Goal: Task Accomplishment & Management: Manage account settings

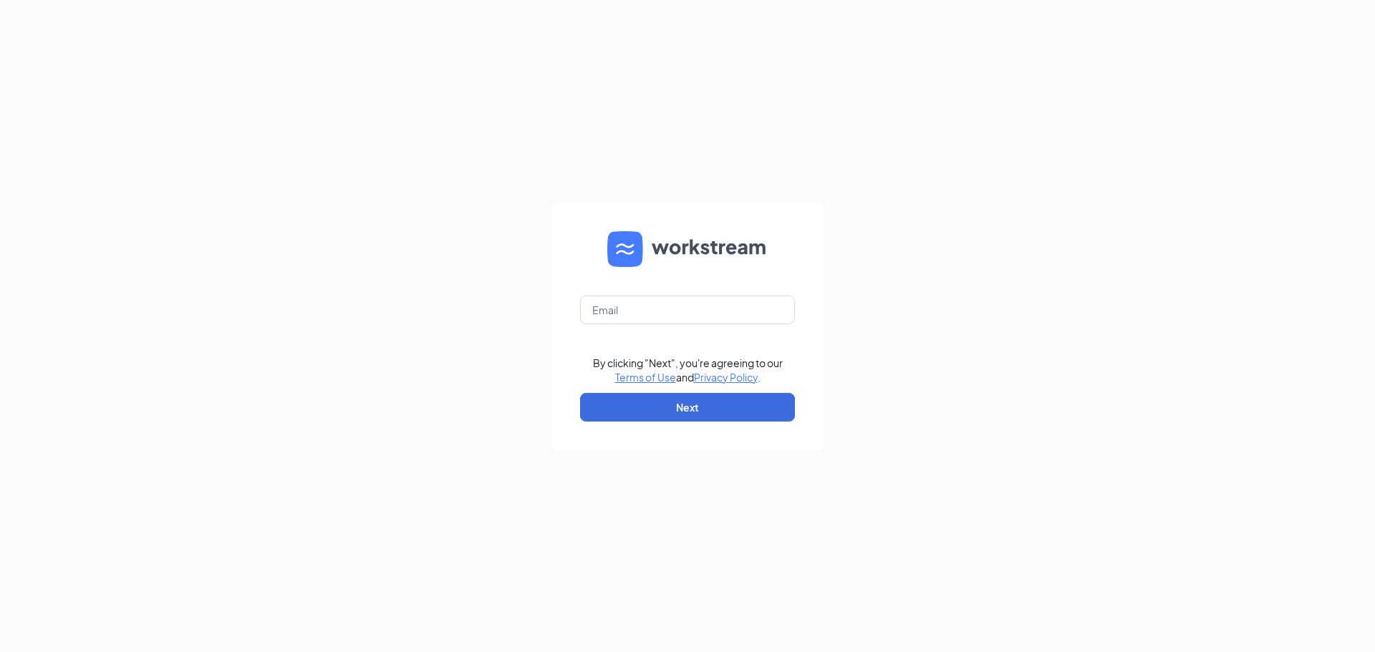
click at [282, 399] on div "By clicking "Next", you're agreeing to our Terms of Use and Privacy Policy . Ne…" at bounding box center [687, 326] width 1375 height 652
click at [680, 318] on input "text" at bounding box center [687, 310] width 215 height 29
type input "[EMAIL_ADDRESS][DOMAIN_NAME]"
click at [650, 408] on button "Next" at bounding box center [687, 407] width 215 height 29
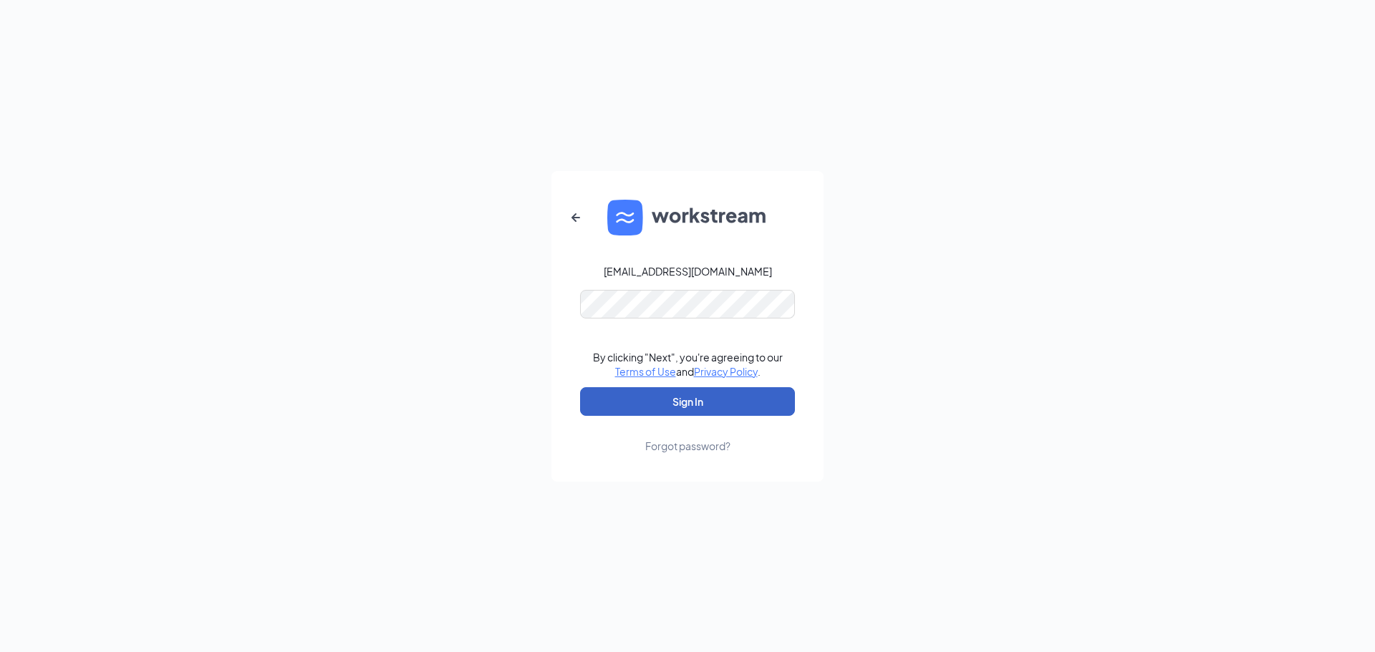
click at [688, 398] on button "Sign In" at bounding box center [687, 401] width 215 height 29
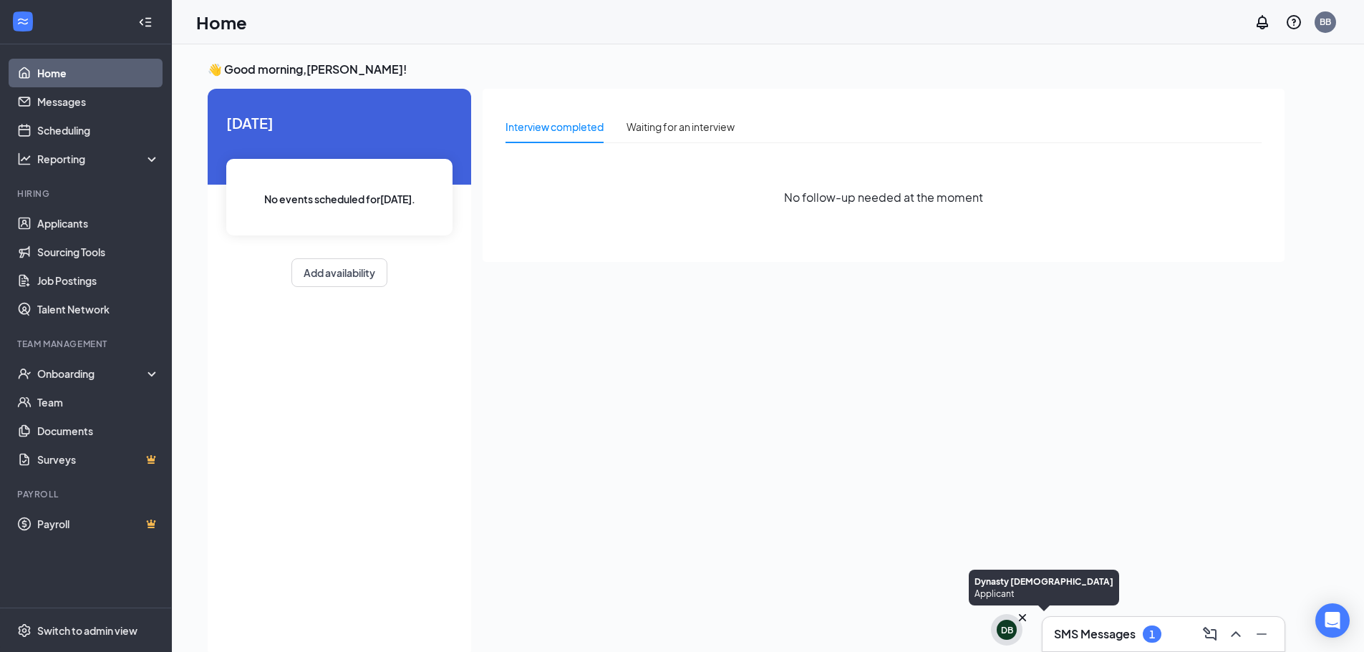
click at [1010, 634] on div "DB" at bounding box center [1007, 631] width 12 height 12
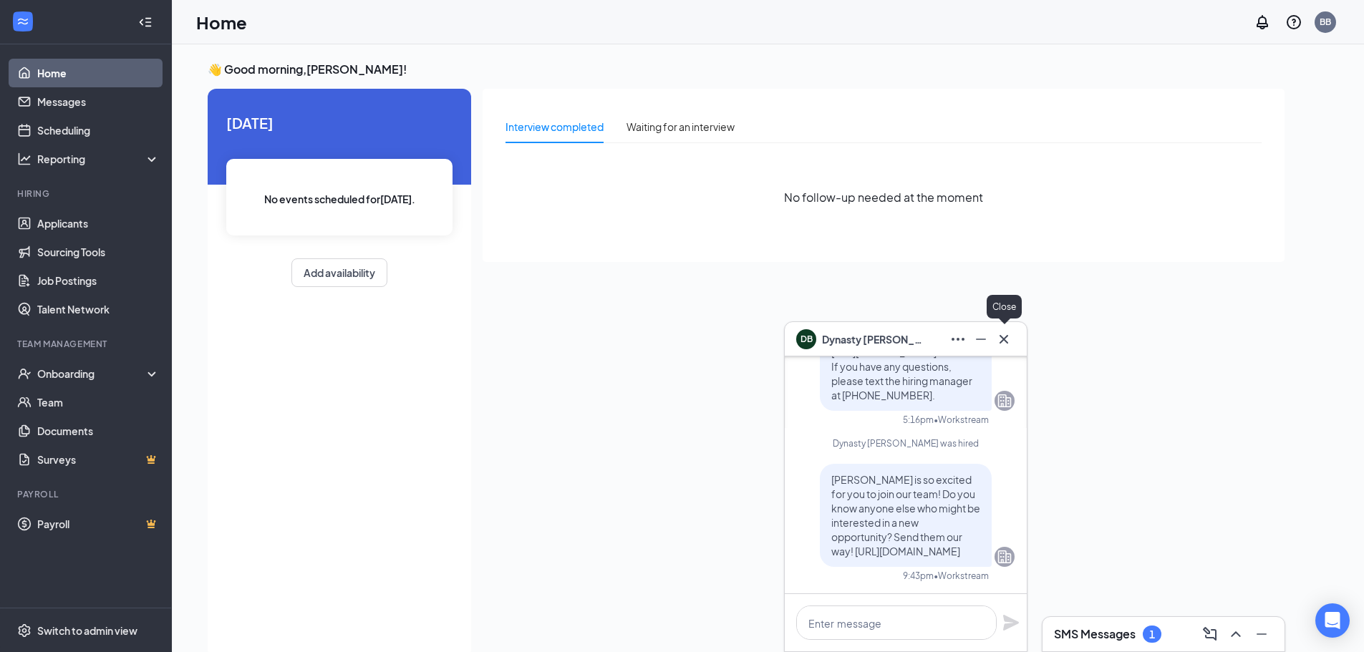
click at [1008, 337] on icon "Cross" at bounding box center [1003, 339] width 17 height 17
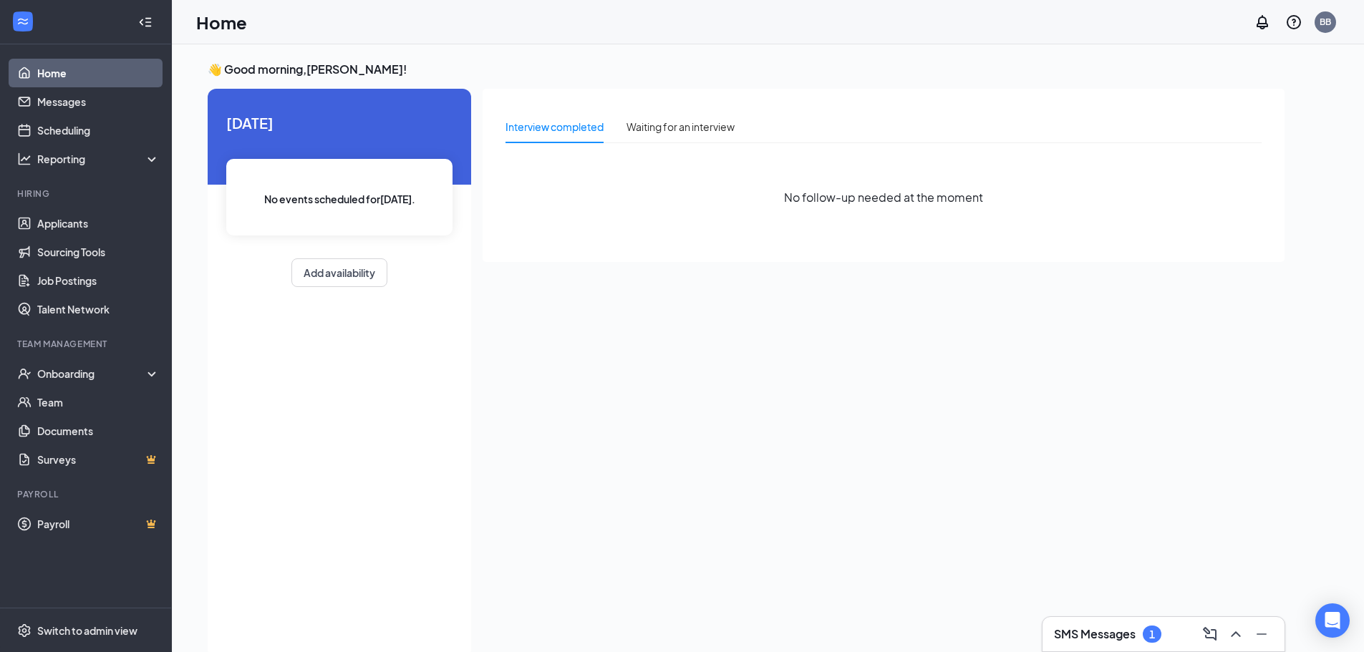
click at [1137, 648] on div "SMS Messages 1" at bounding box center [1164, 634] width 242 height 34
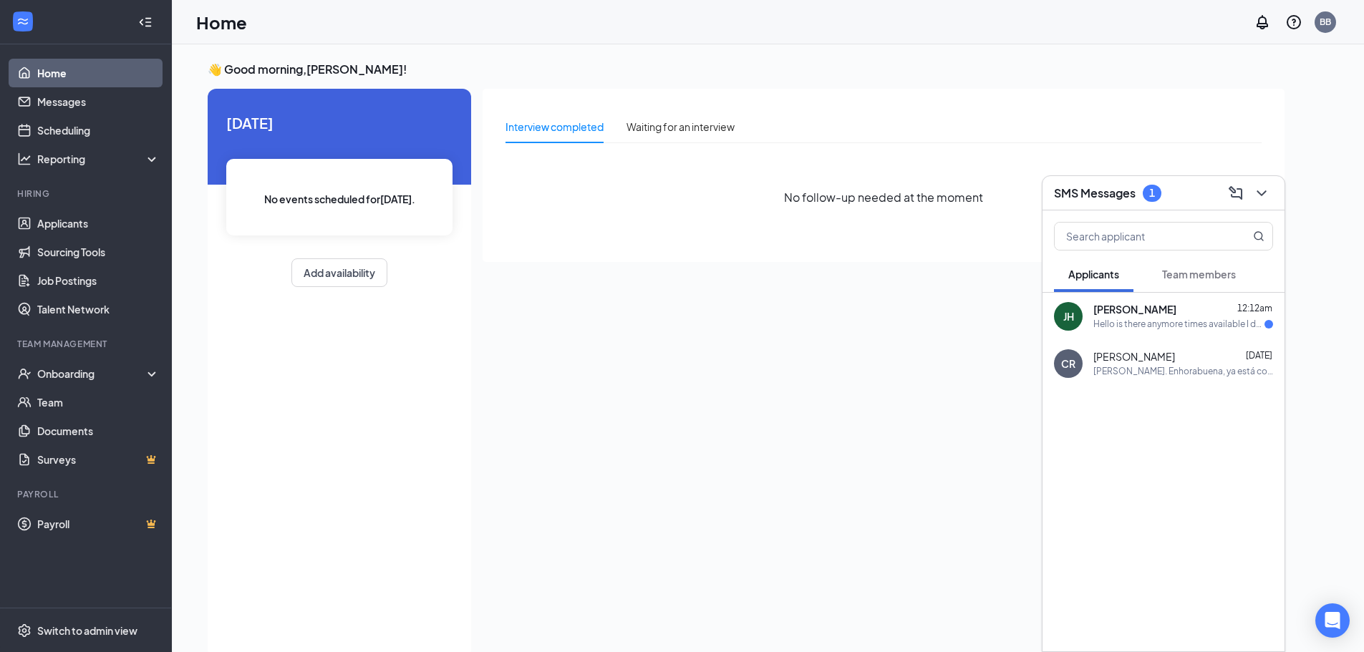
click at [1185, 321] on div "Hello is there anymore times available I do attend school and I won't be able t…" at bounding box center [1179, 325] width 171 height 12
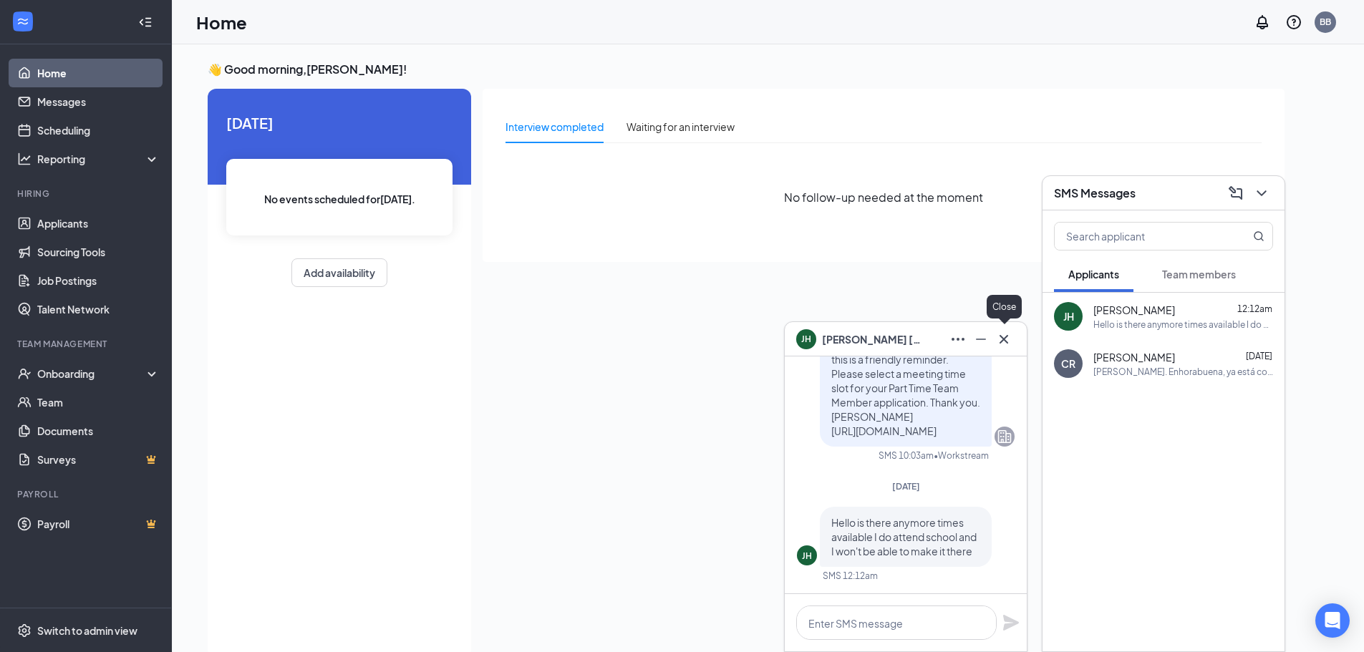
click at [1008, 342] on icon "Cross" at bounding box center [1003, 339] width 17 height 17
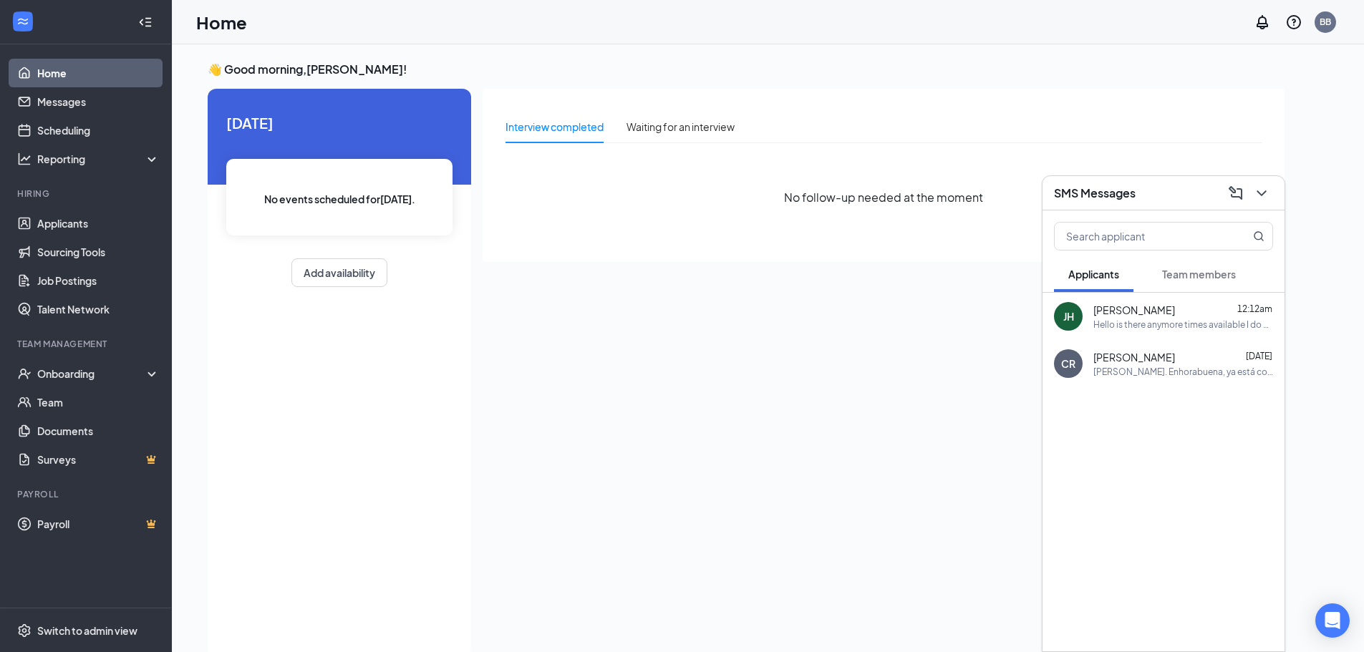
click at [1125, 183] on div "SMS Messages" at bounding box center [1163, 193] width 219 height 22
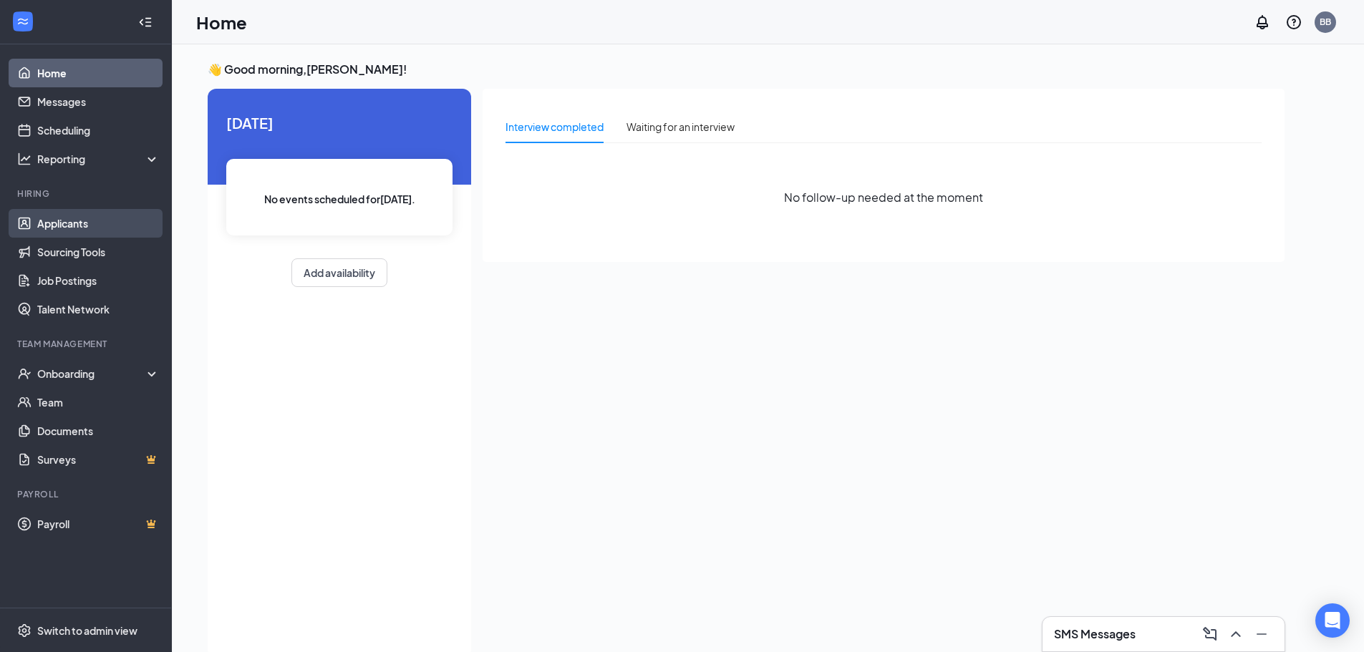
click at [74, 228] on link "Applicants" at bounding box center [98, 223] width 122 height 29
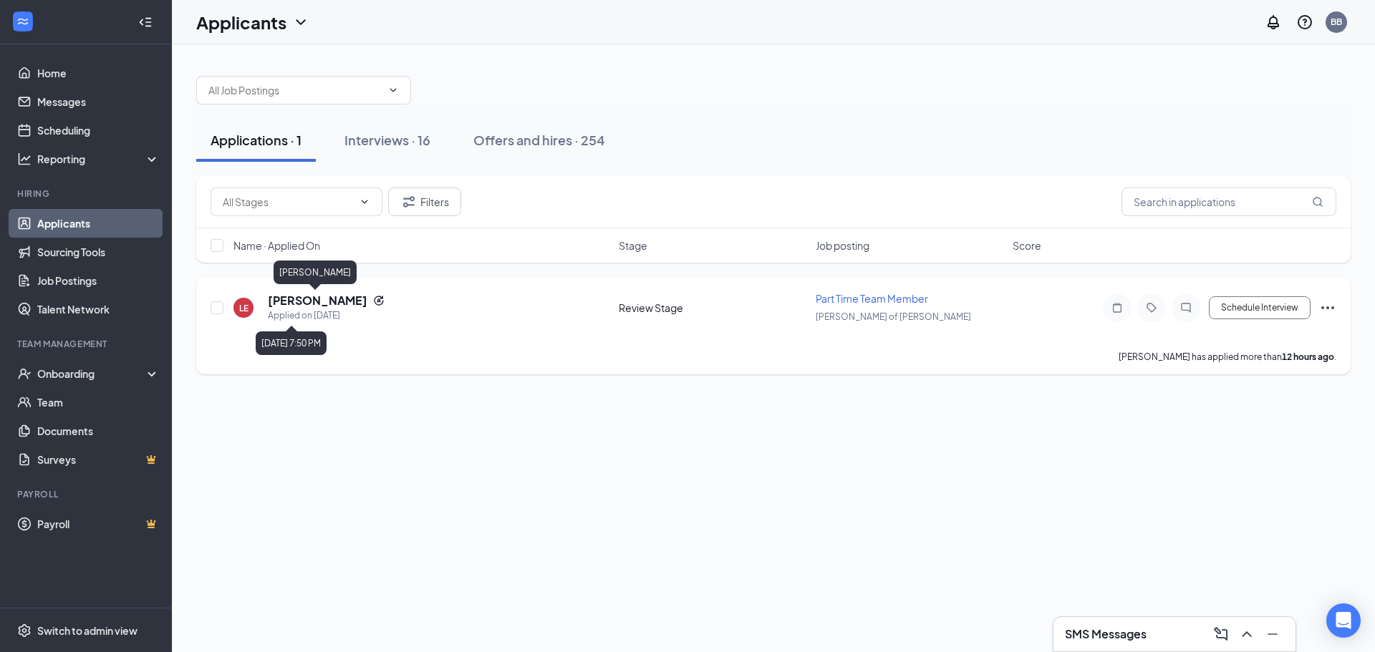
click at [341, 298] on h5 "[PERSON_NAME]" at bounding box center [318, 301] width 100 height 16
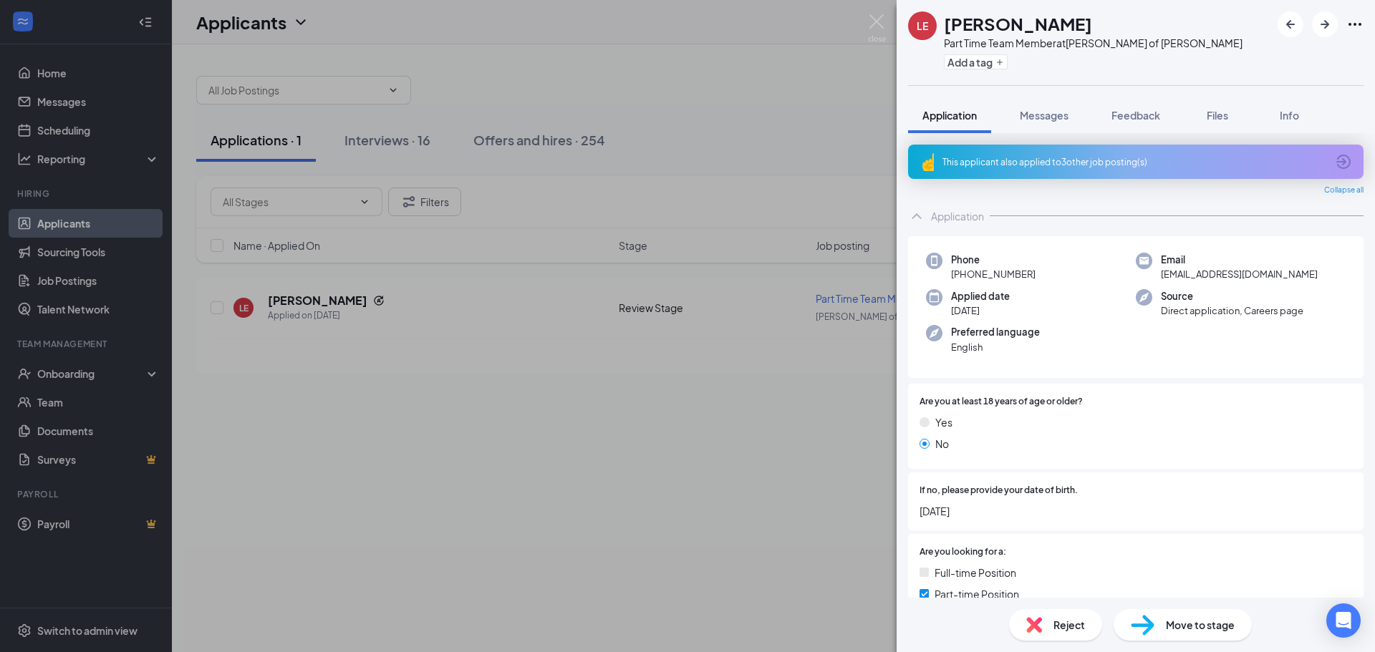
click at [1054, 630] on span "Reject" at bounding box center [1070, 625] width 32 height 16
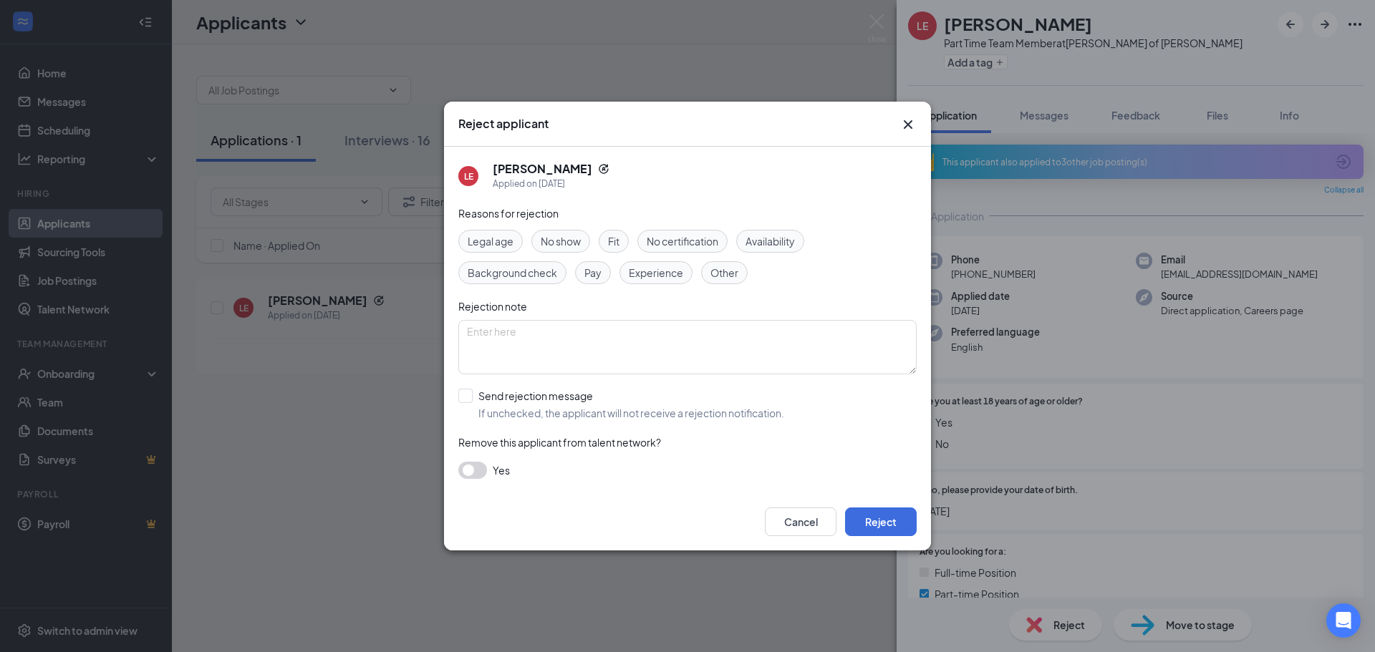
click at [506, 244] on span "Legal age" at bounding box center [491, 241] width 46 height 16
click at [492, 397] on input "Send rejection message If unchecked, the applicant will not receive a rejection…" at bounding box center [621, 405] width 326 height 32
checkbox input "true"
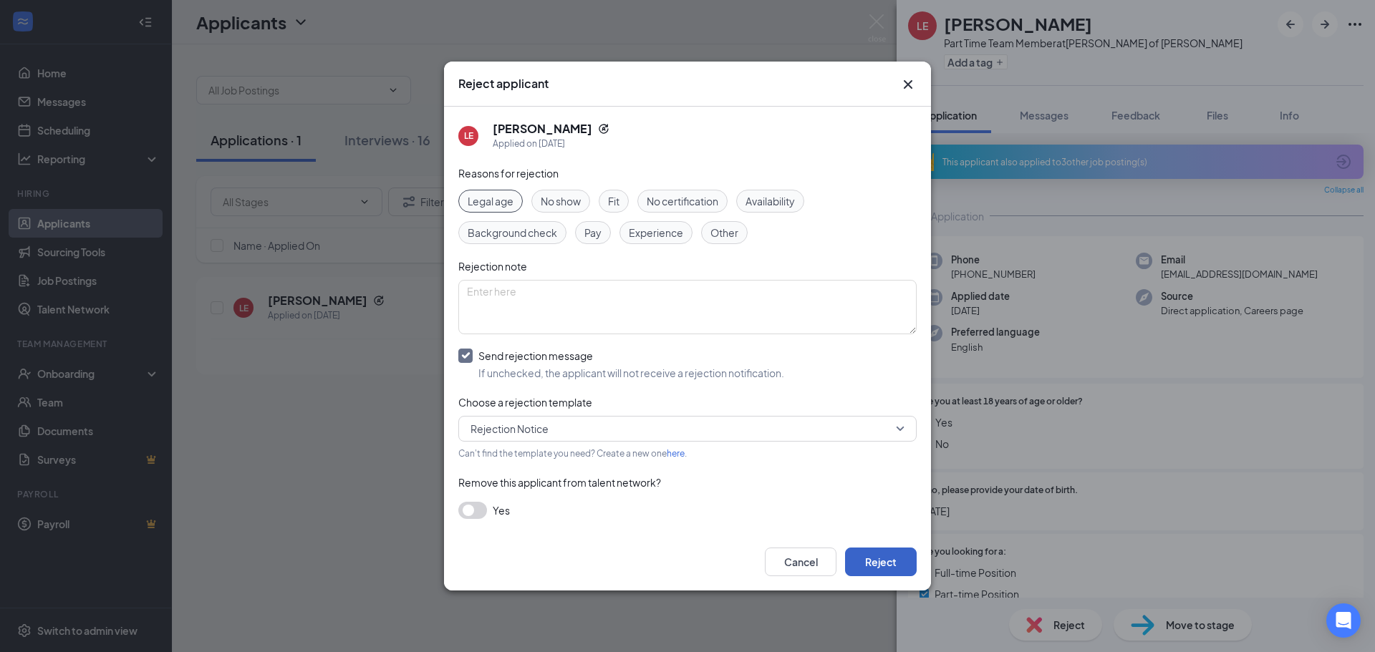
click at [884, 571] on button "Reject" at bounding box center [881, 562] width 72 height 29
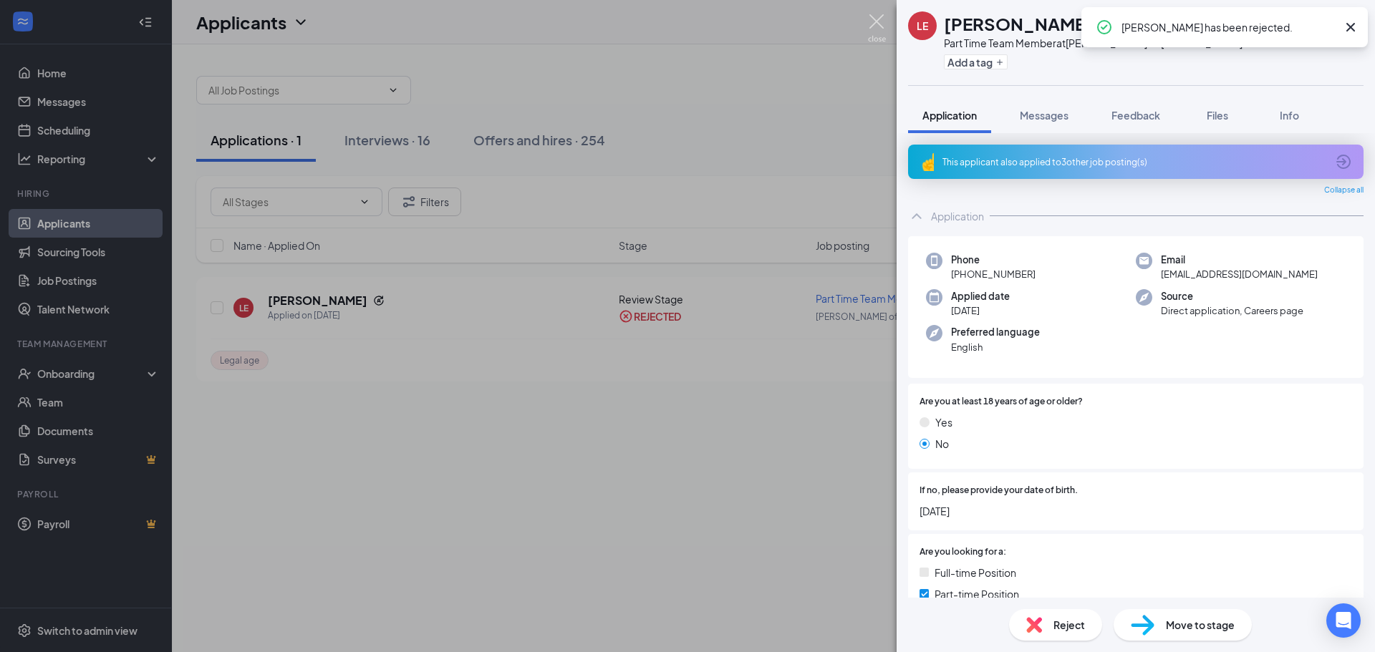
click at [875, 26] on img at bounding box center [877, 28] width 18 height 28
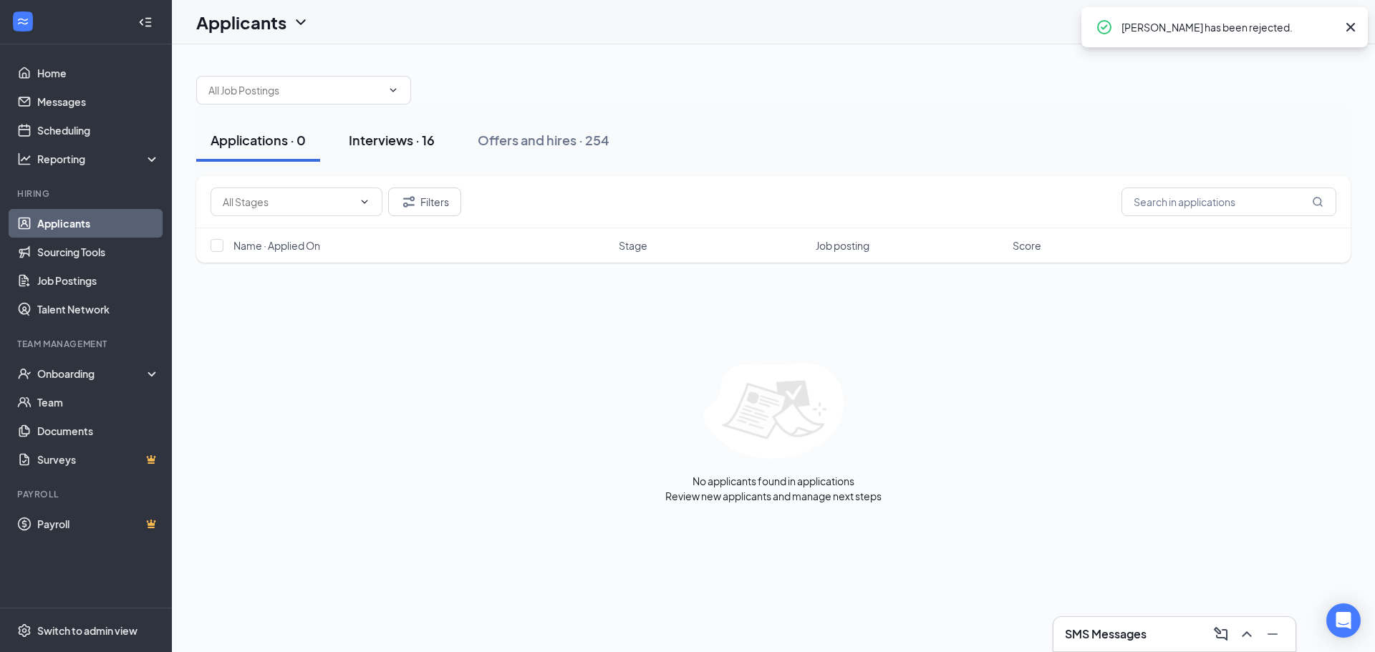
click at [403, 155] on button "Interviews · 16" at bounding box center [391, 140] width 115 height 43
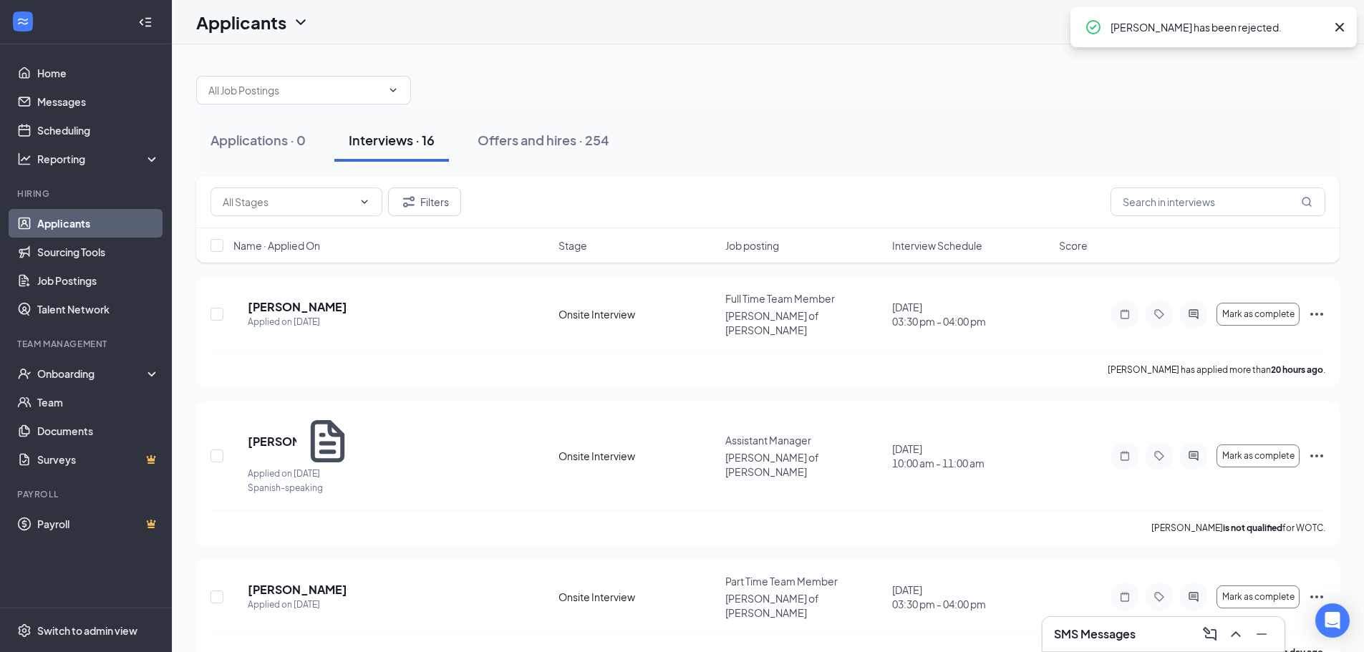
click at [960, 244] on span "Interview Schedule" at bounding box center [937, 245] width 90 height 14
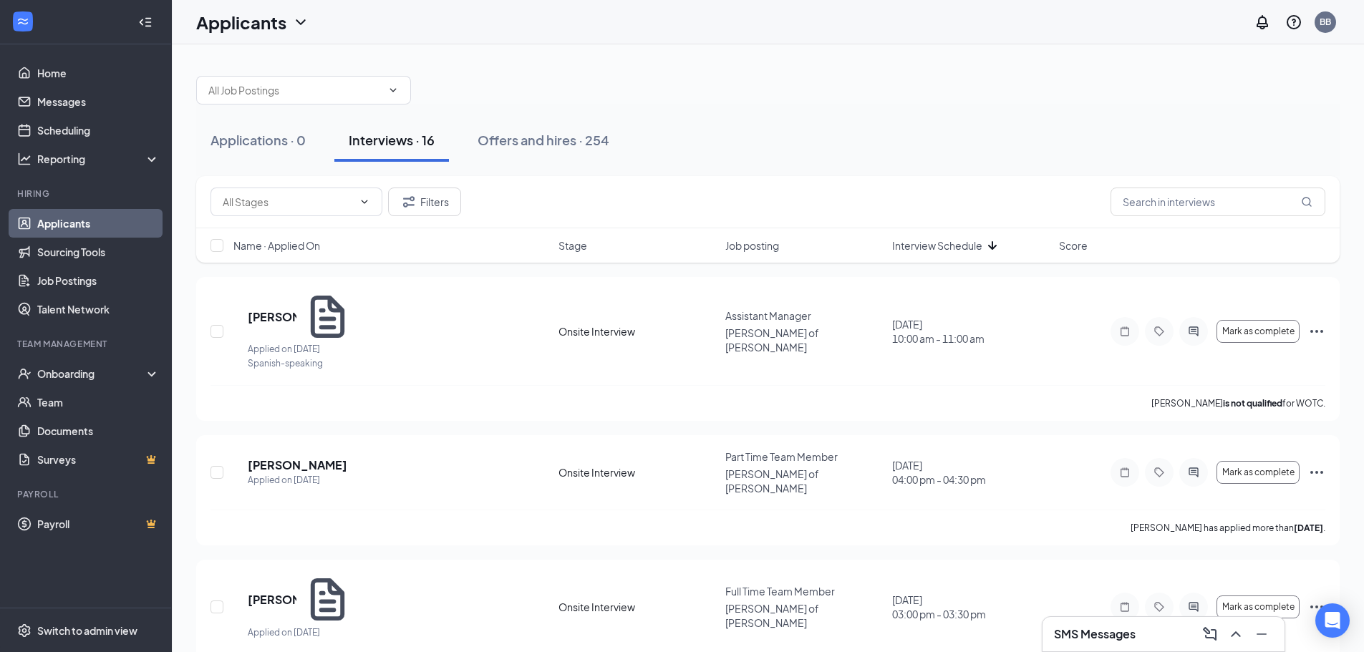
click at [960, 244] on span "Interview Schedule" at bounding box center [937, 245] width 90 height 14
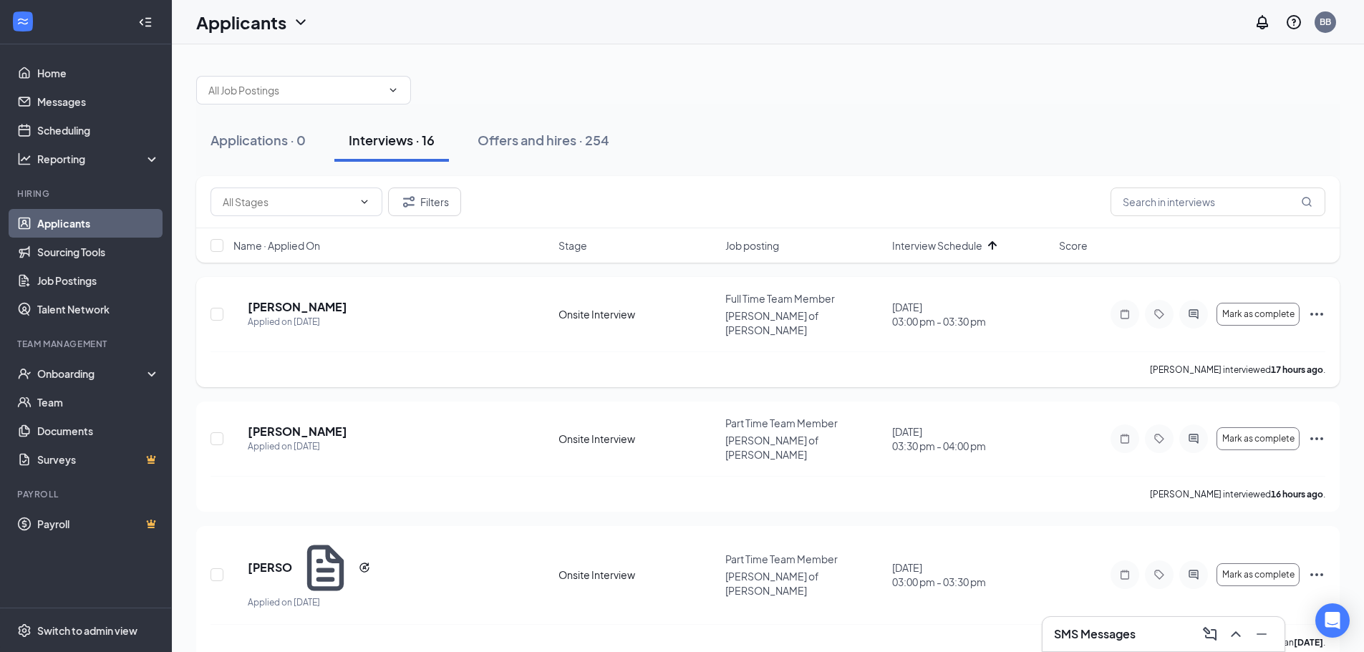
click at [347, 299] on h5 "[PERSON_NAME]" at bounding box center [298, 307] width 100 height 16
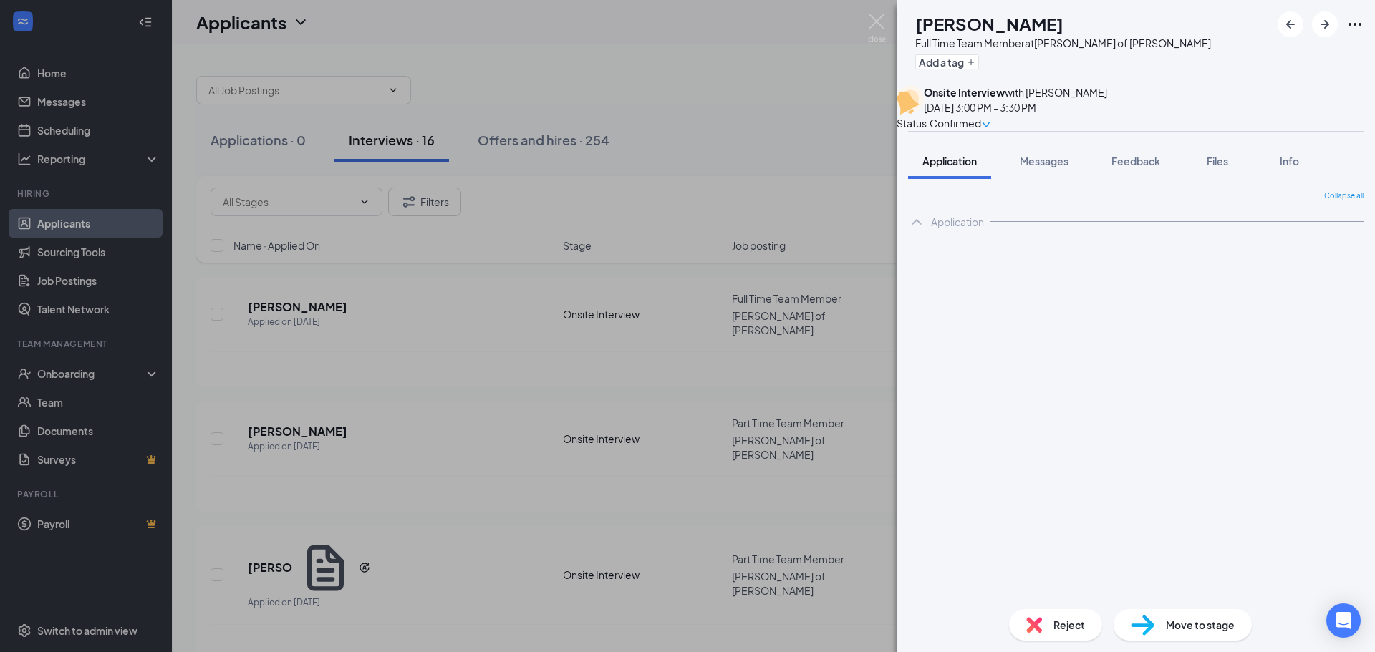
click at [1041, 629] on img at bounding box center [1034, 625] width 16 height 16
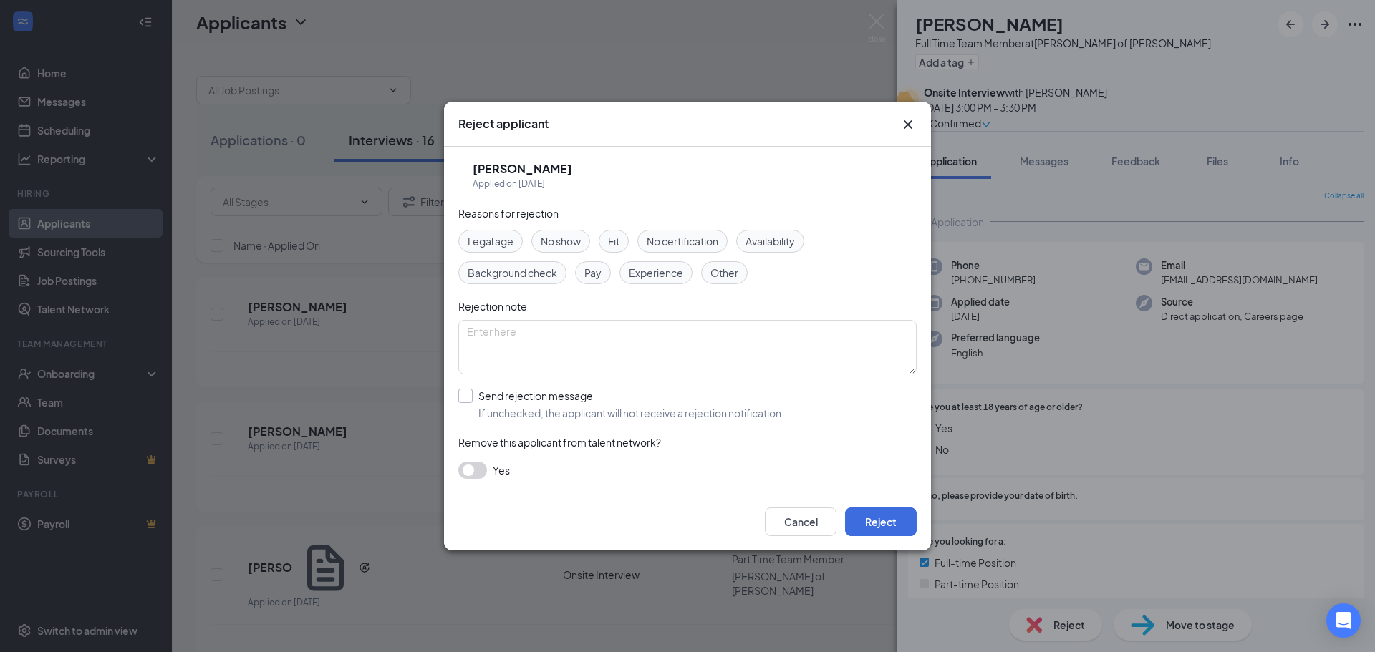
click at [530, 402] on input "Send rejection message If unchecked, the applicant will not receive a rejection…" at bounding box center [621, 405] width 326 height 32
checkbox input "true"
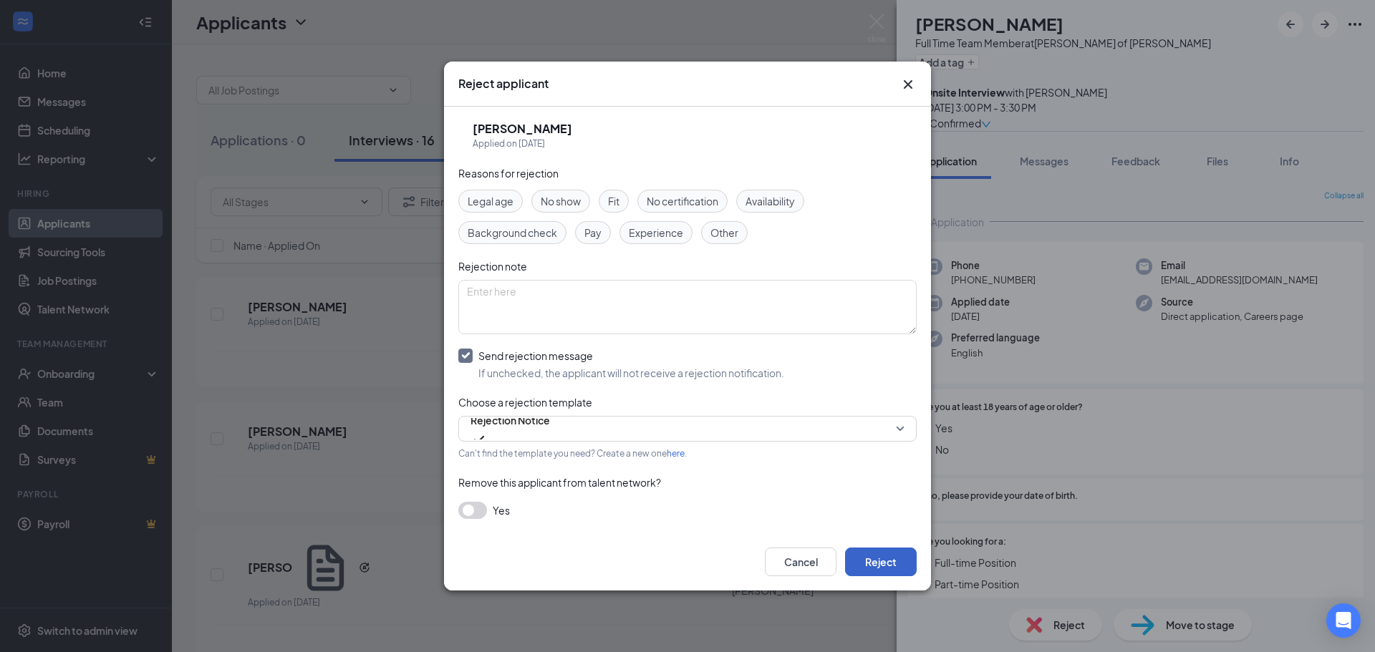
click at [874, 567] on button "Reject" at bounding box center [881, 562] width 72 height 29
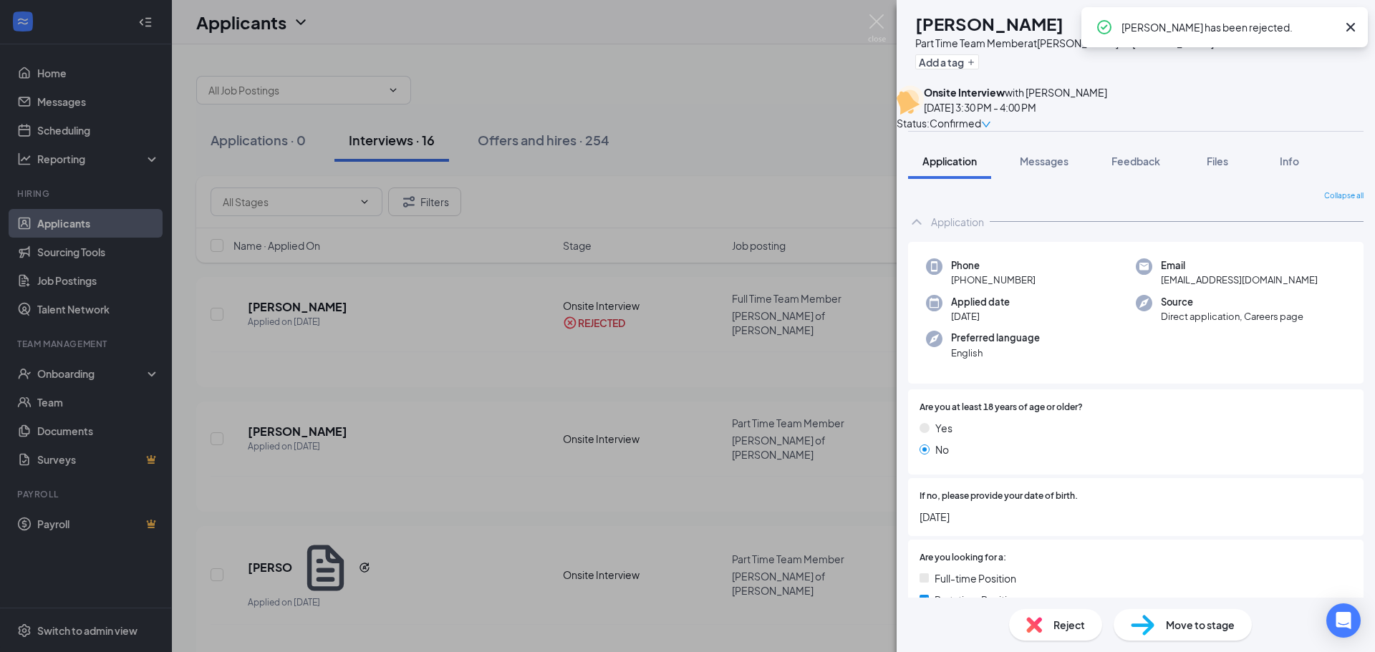
click at [1065, 632] on span "Reject" at bounding box center [1070, 625] width 32 height 16
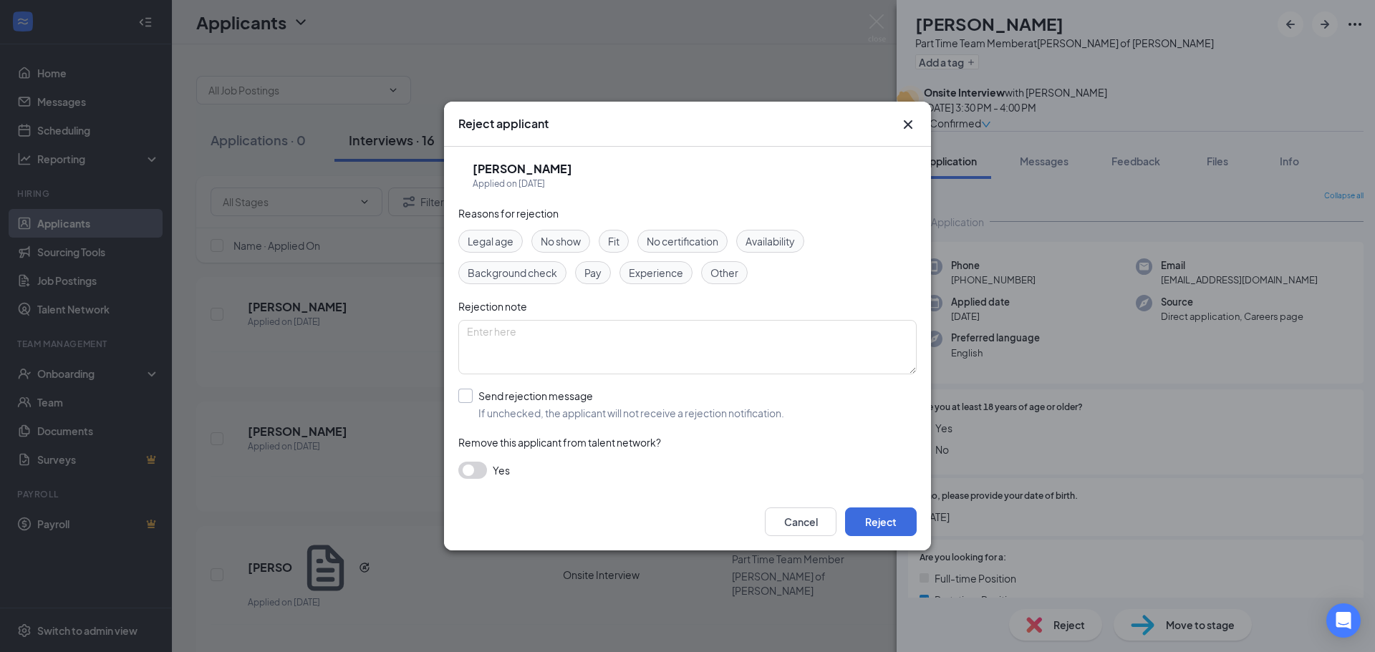
click at [547, 395] on input "Send rejection message If unchecked, the applicant will not receive a rejection…" at bounding box center [621, 405] width 326 height 32
checkbox input "true"
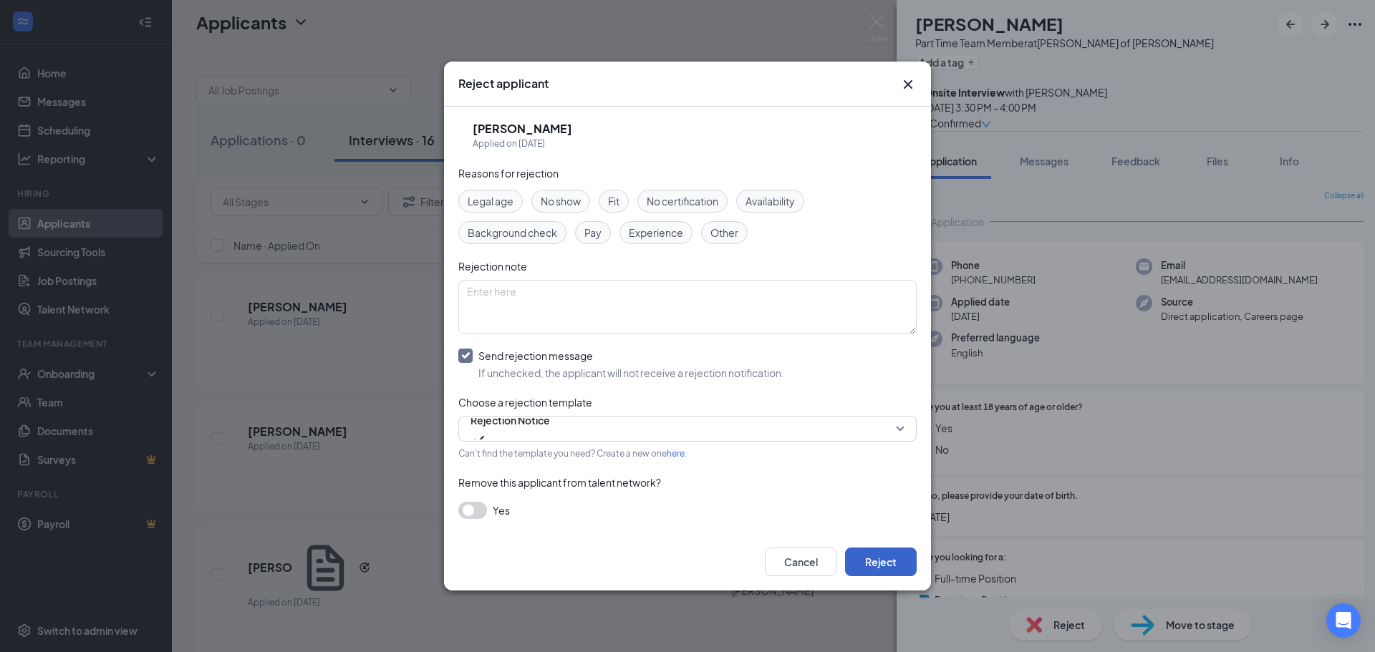
drag, startPoint x: 874, startPoint y: 551, endPoint x: 878, endPoint y: 544, distance: 8.7
click at [874, 552] on button "Reject" at bounding box center [881, 562] width 72 height 29
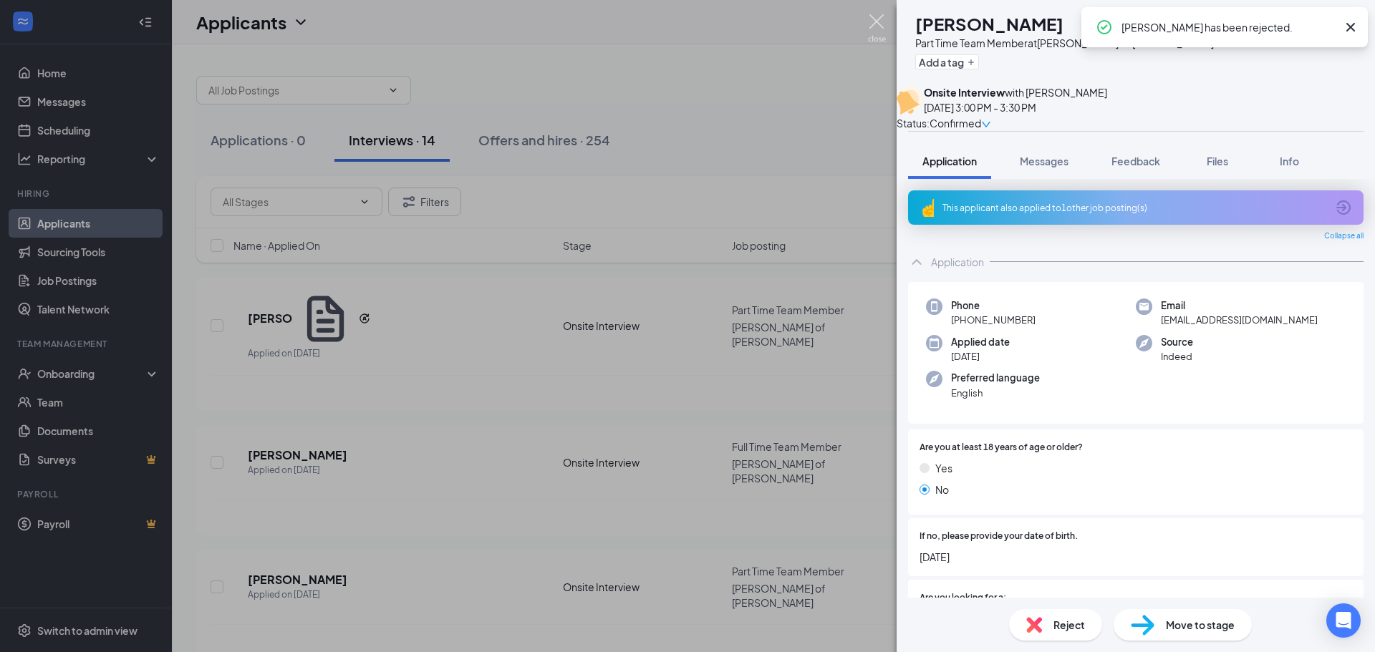
click at [880, 24] on img at bounding box center [877, 28] width 18 height 28
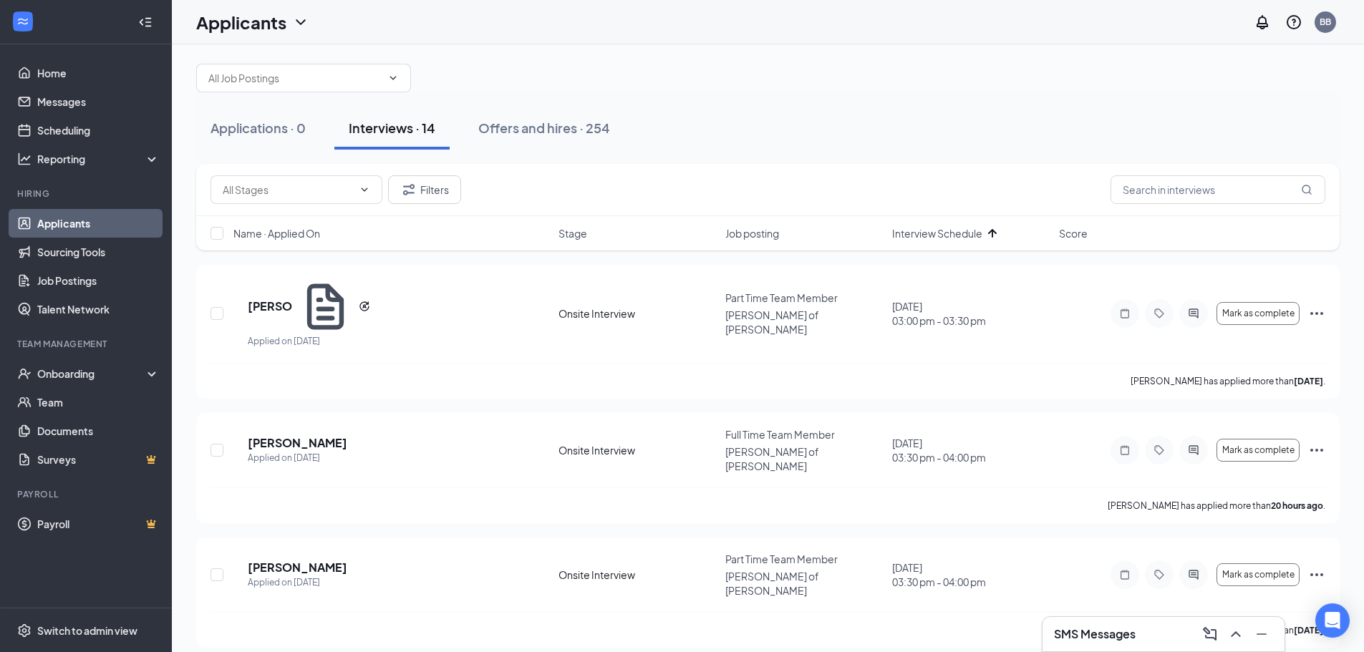
scroll to position [26, 0]
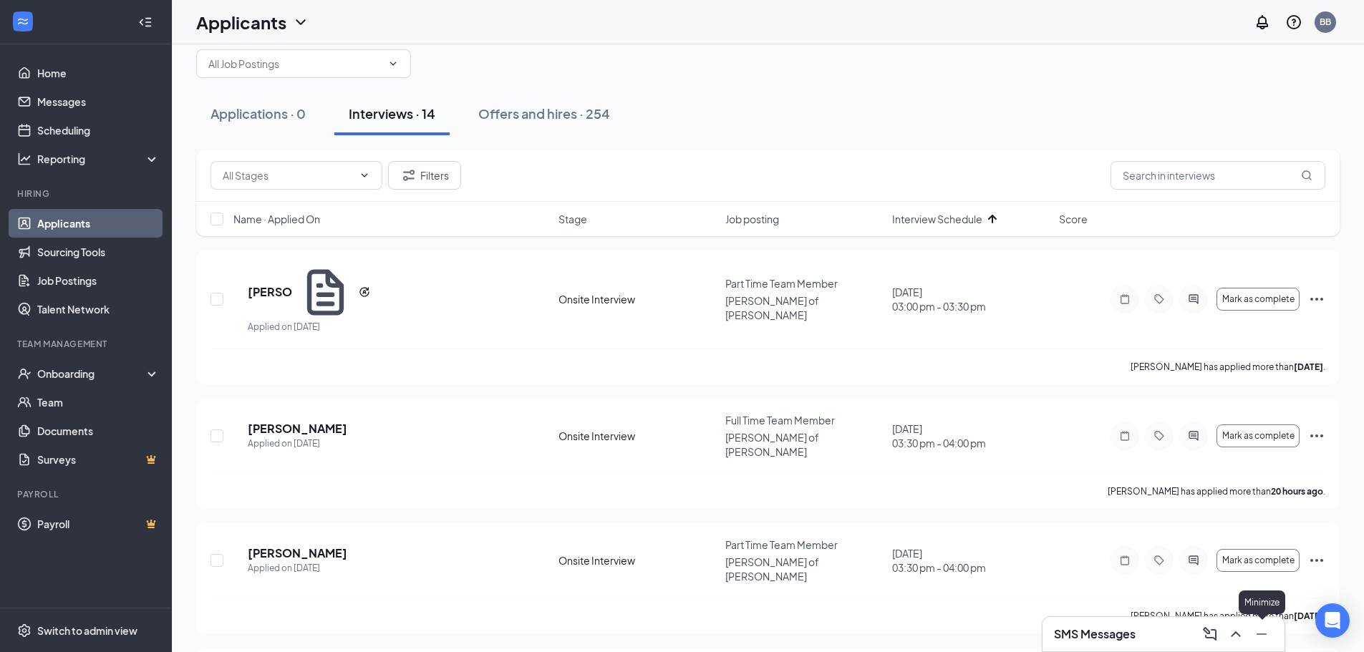
click at [1255, 635] on icon "Minimize" at bounding box center [1261, 634] width 17 height 17
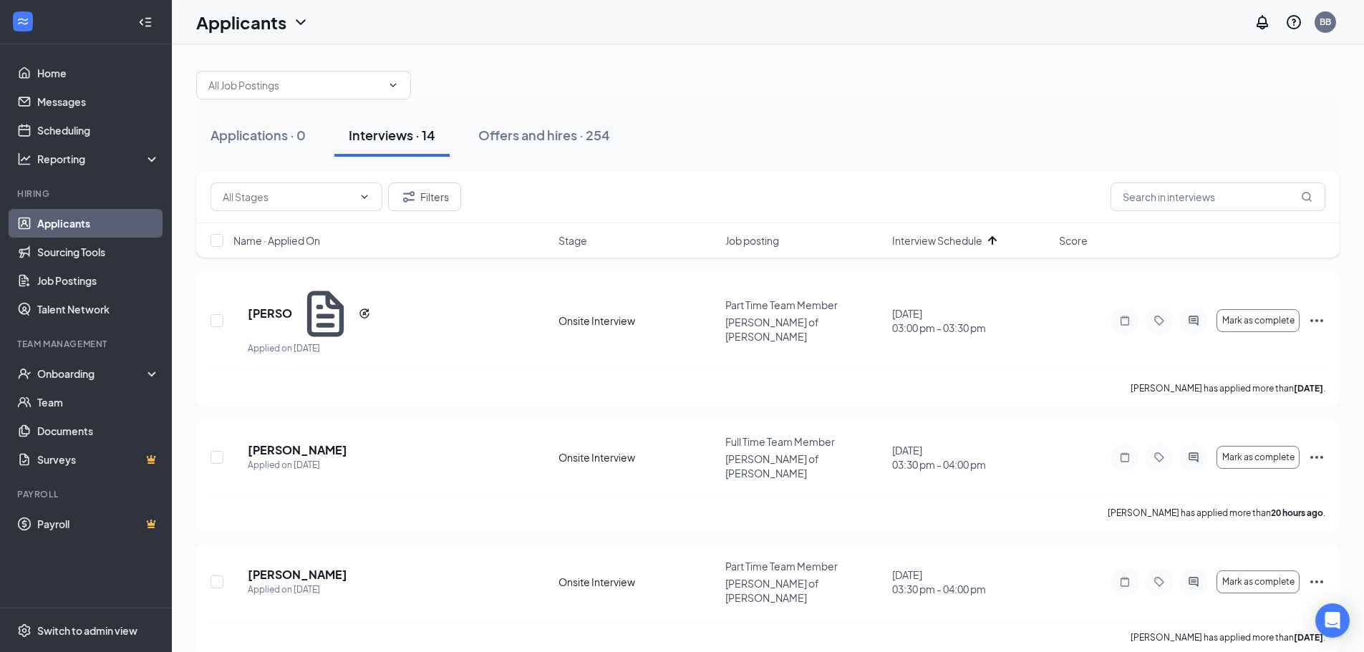
scroll to position [0, 0]
